Goal: Task Accomplishment & Management: Use online tool/utility

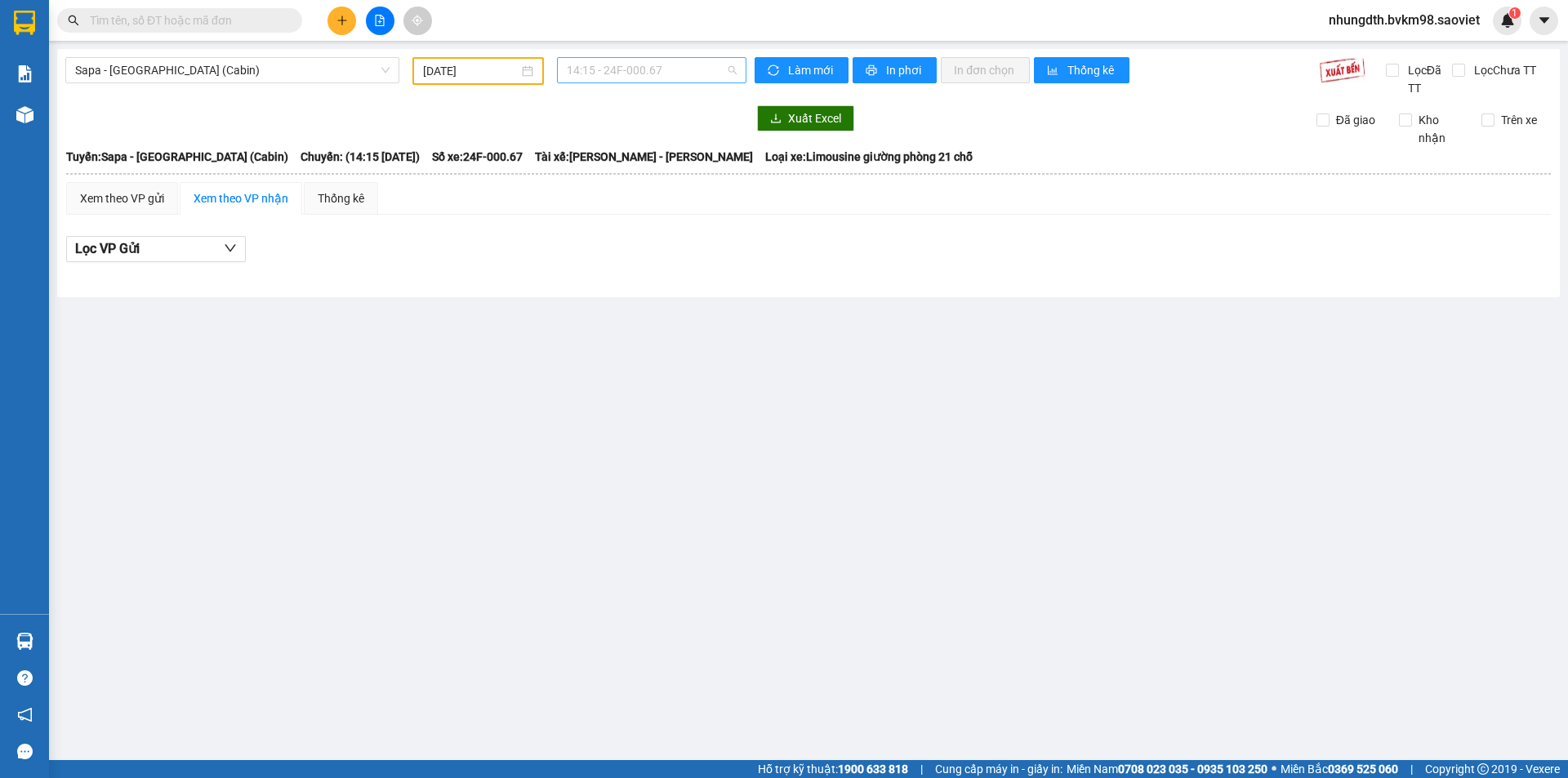
click at [603, 65] on span "14:15 - 24F-000.67" at bounding box center [651, 70] width 169 height 24
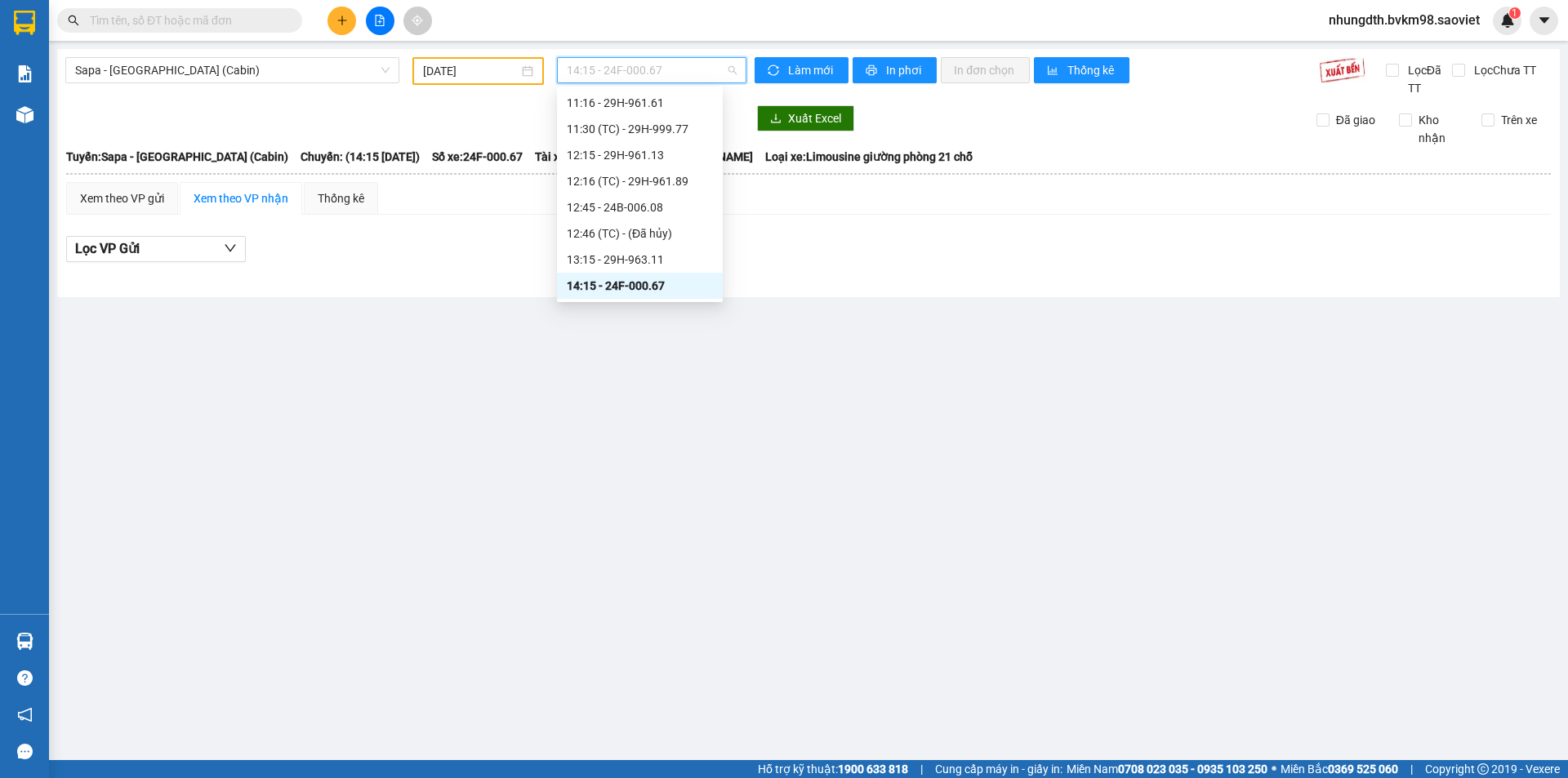
click at [499, 73] on input "[DATE]" at bounding box center [471, 71] width 96 height 18
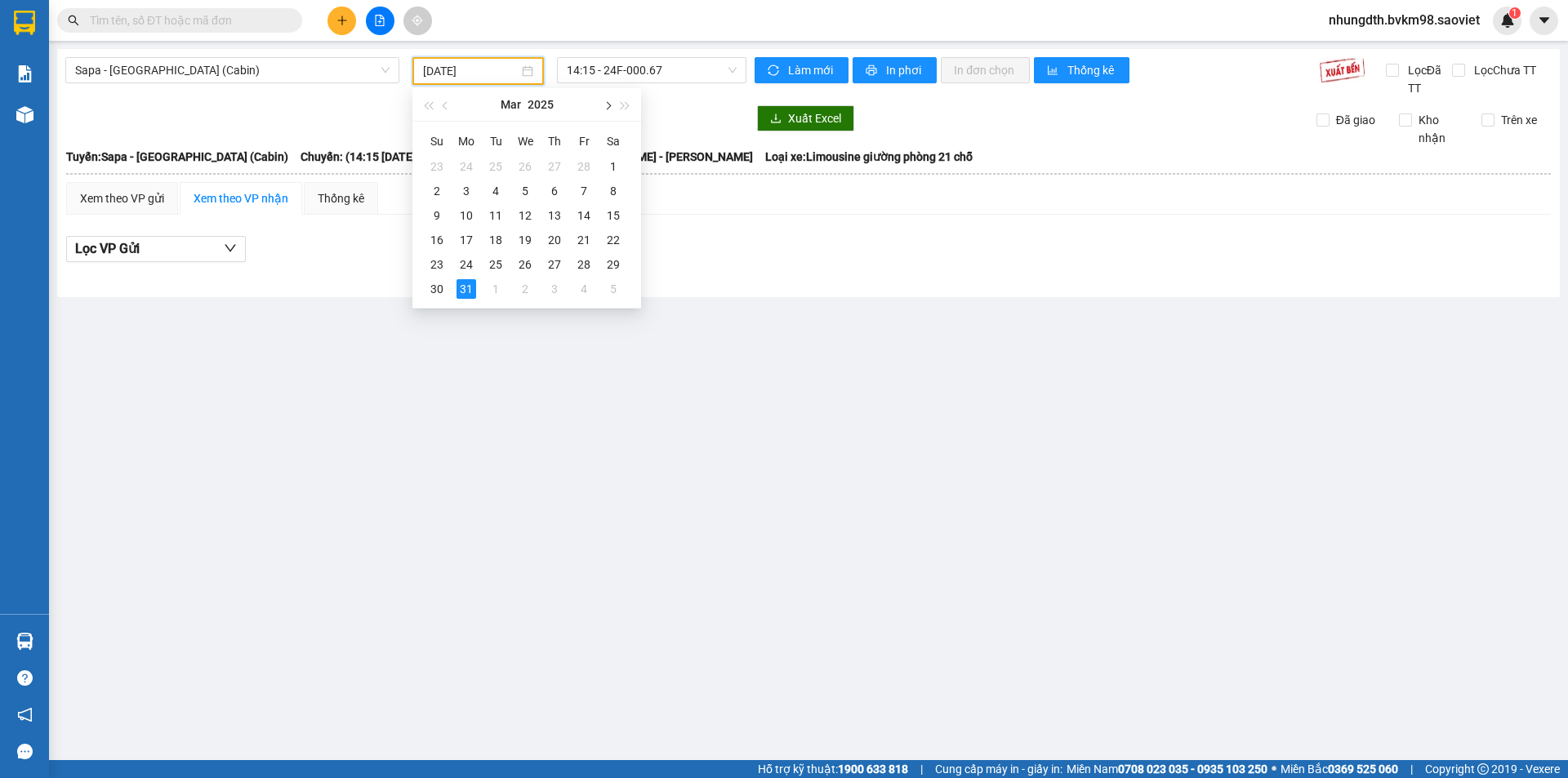
click at [608, 105] on span "button" at bounding box center [606, 106] width 8 height 8
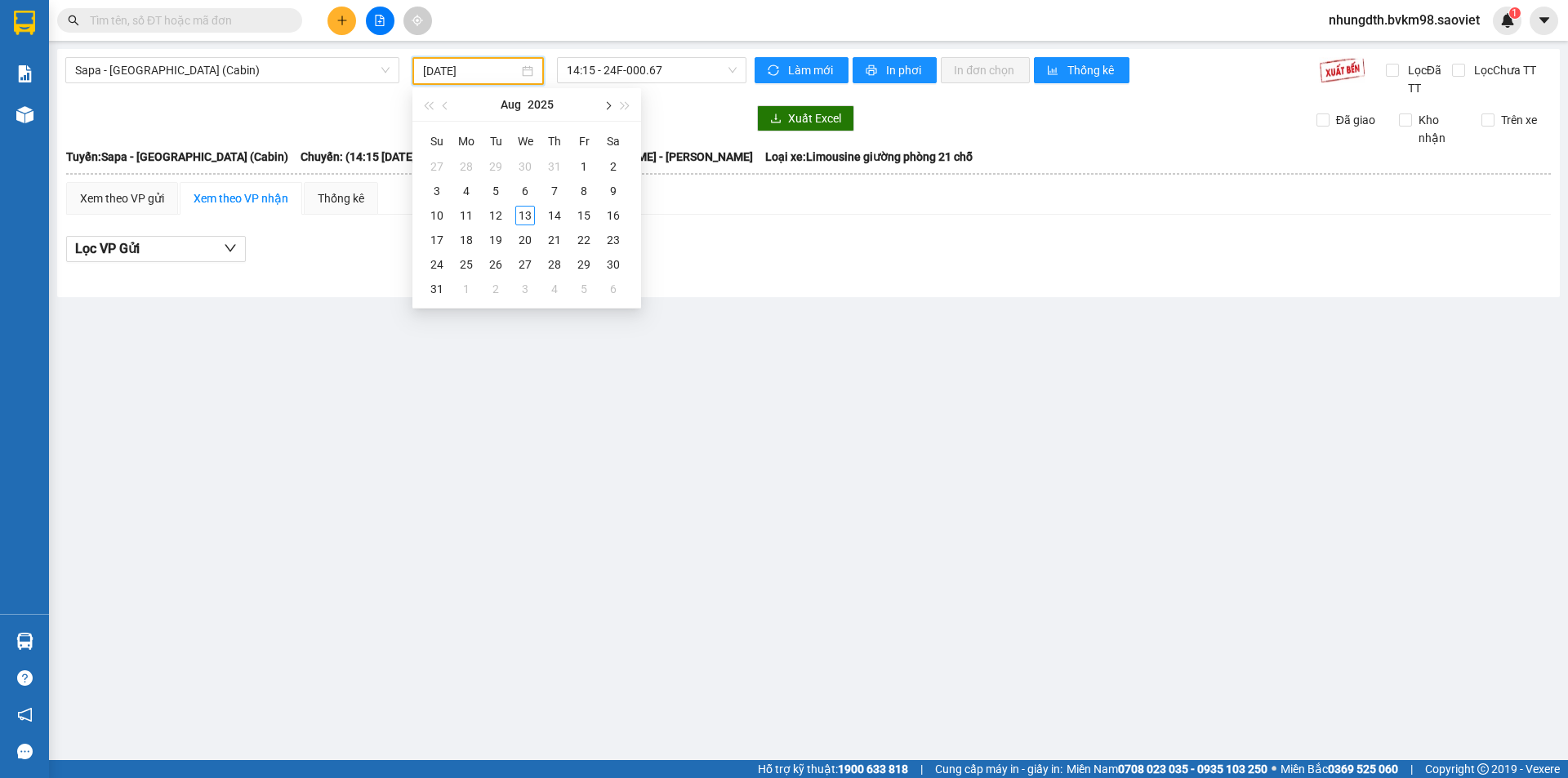
click at [608, 105] on span "button" at bounding box center [606, 106] width 8 height 8
click at [440, 105] on button "button" at bounding box center [446, 104] width 18 height 32
click at [449, 105] on span "button" at bounding box center [446, 106] width 8 height 8
click at [525, 210] on div "13" at bounding box center [525, 216] width 20 height 20
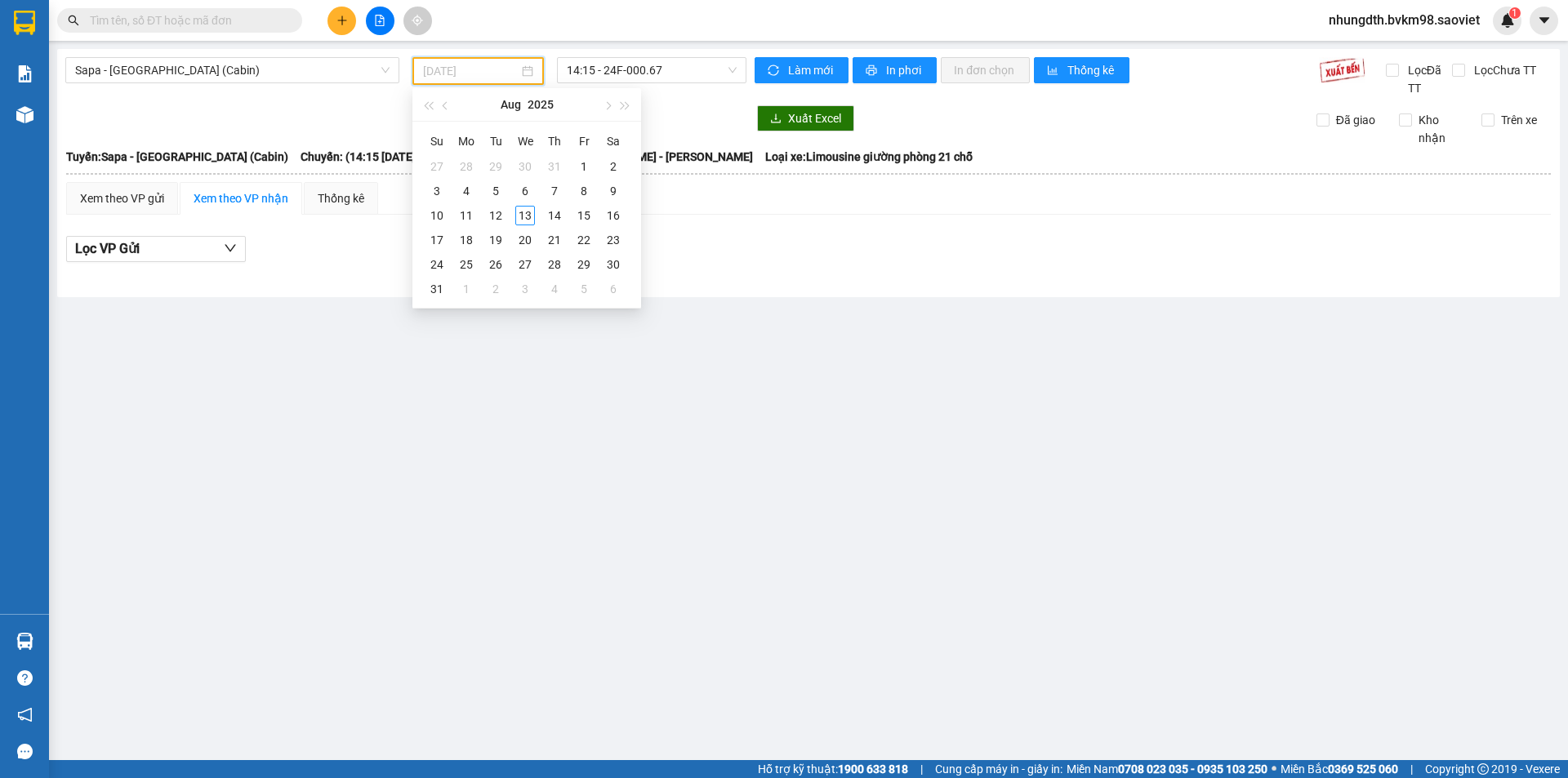
type input "[DATE]"
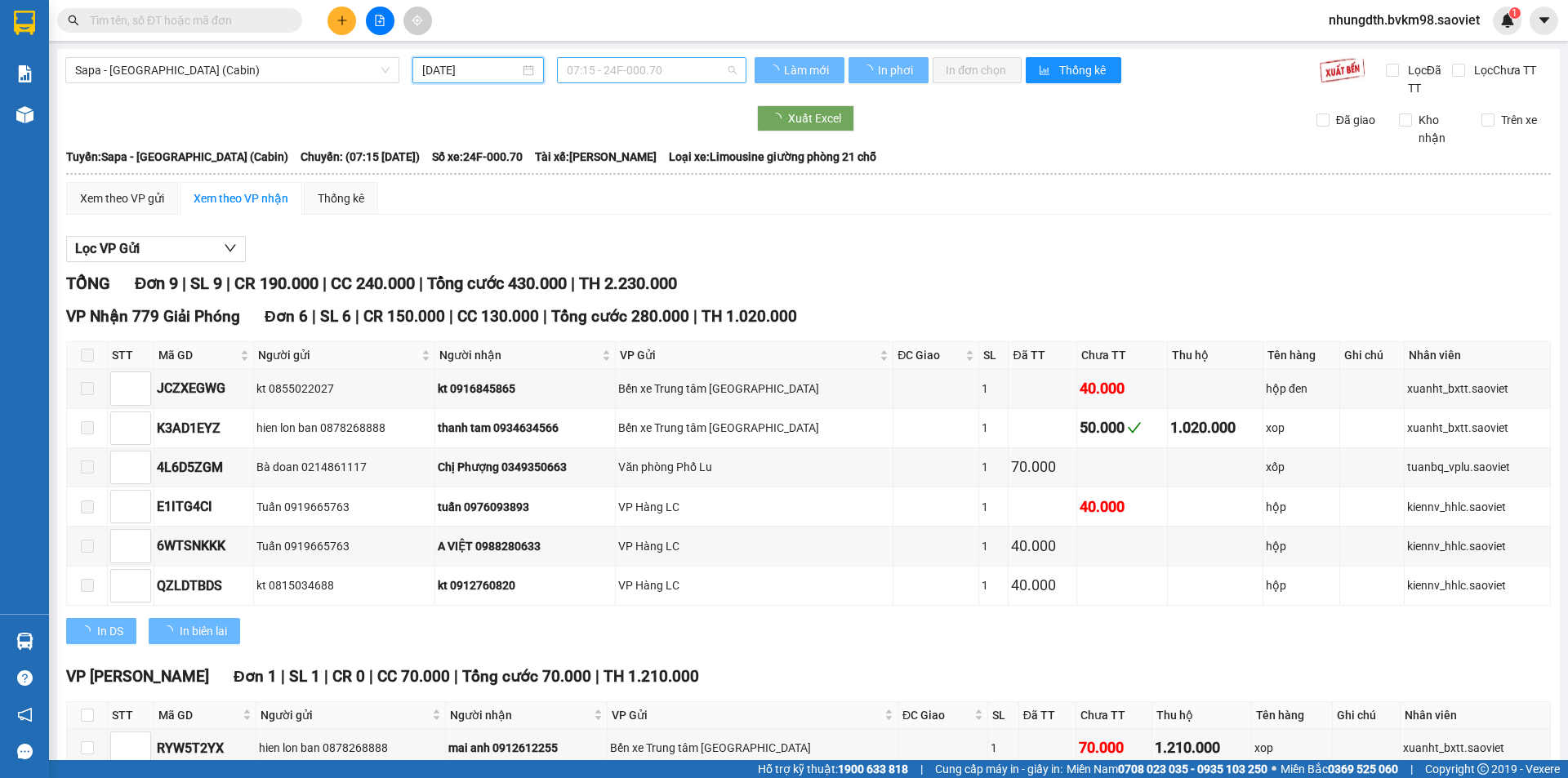
click at [658, 65] on span "07:15 - 24F-000.70" at bounding box center [651, 70] width 169 height 24
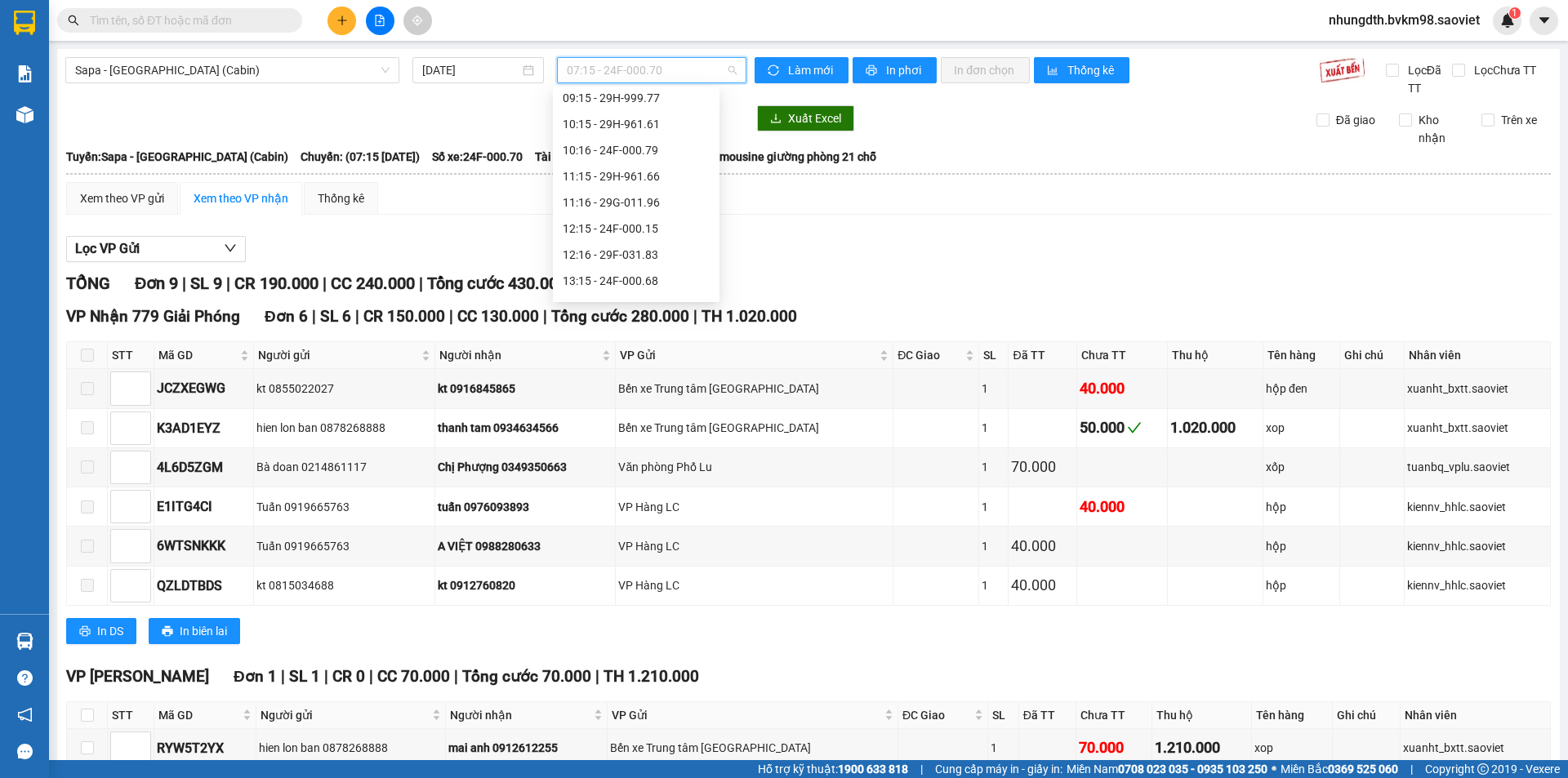
scroll to position [108, 0]
click at [645, 201] on div "12:15 - 24F-000.15" at bounding box center [636, 204] width 147 height 18
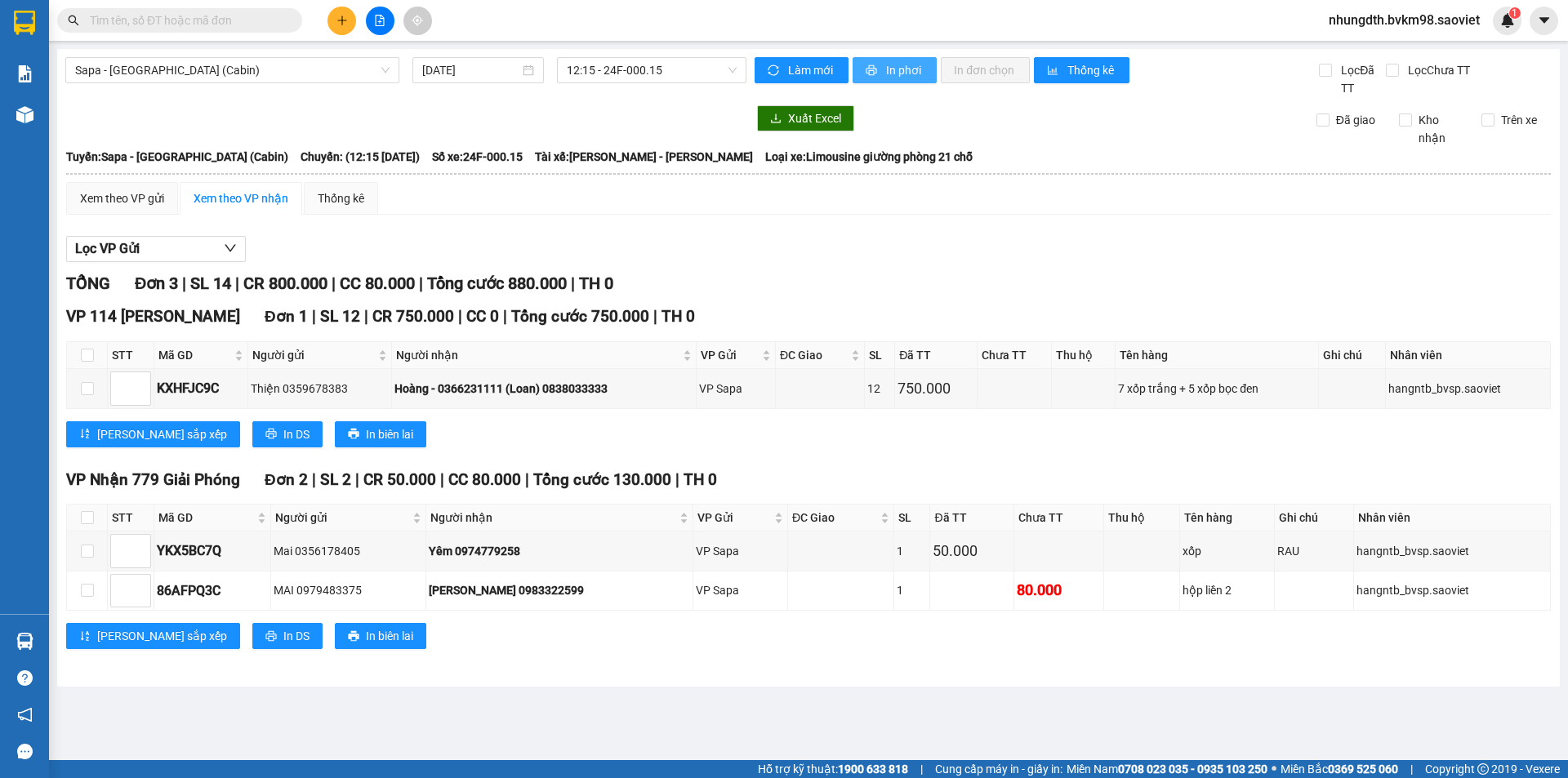
click at [901, 68] on span "In phơi" at bounding box center [905, 70] width 38 height 18
drag, startPoint x: 741, startPoint y: 422, endPoint x: 833, endPoint y: 407, distance: 93.2
click at [785, 414] on div "VP 114 [PERSON_NAME] Đơn 1 | SL 12 | CR 750.000 | CC 0 | Tổng cước 750.000 | TH…" at bounding box center [809, 382] width 1485 height 154
